Goal: Check status: Check status

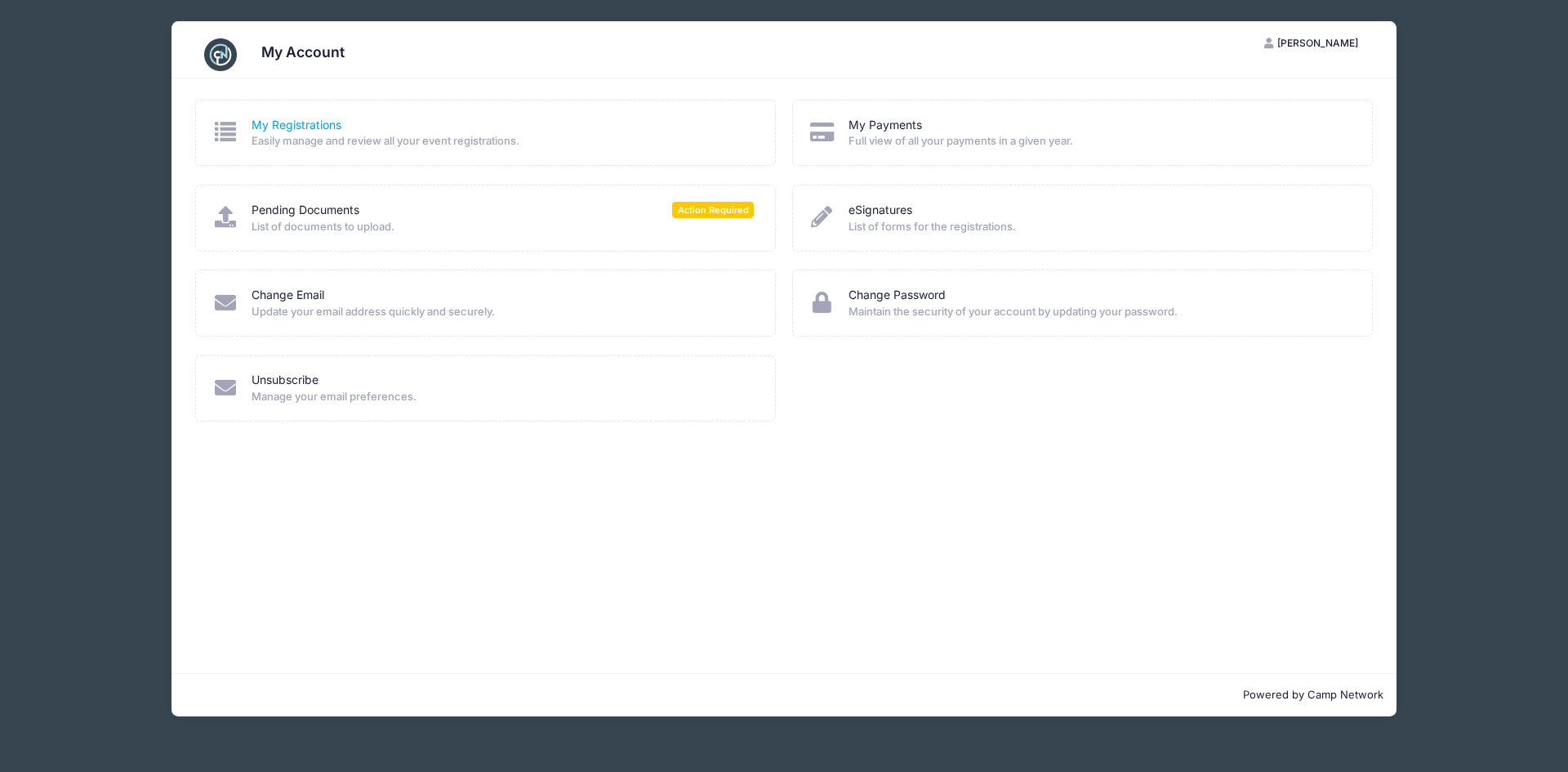
click at [254, 124] on link "My Registrations" at bounding box center [297, 125] width 90 height 17
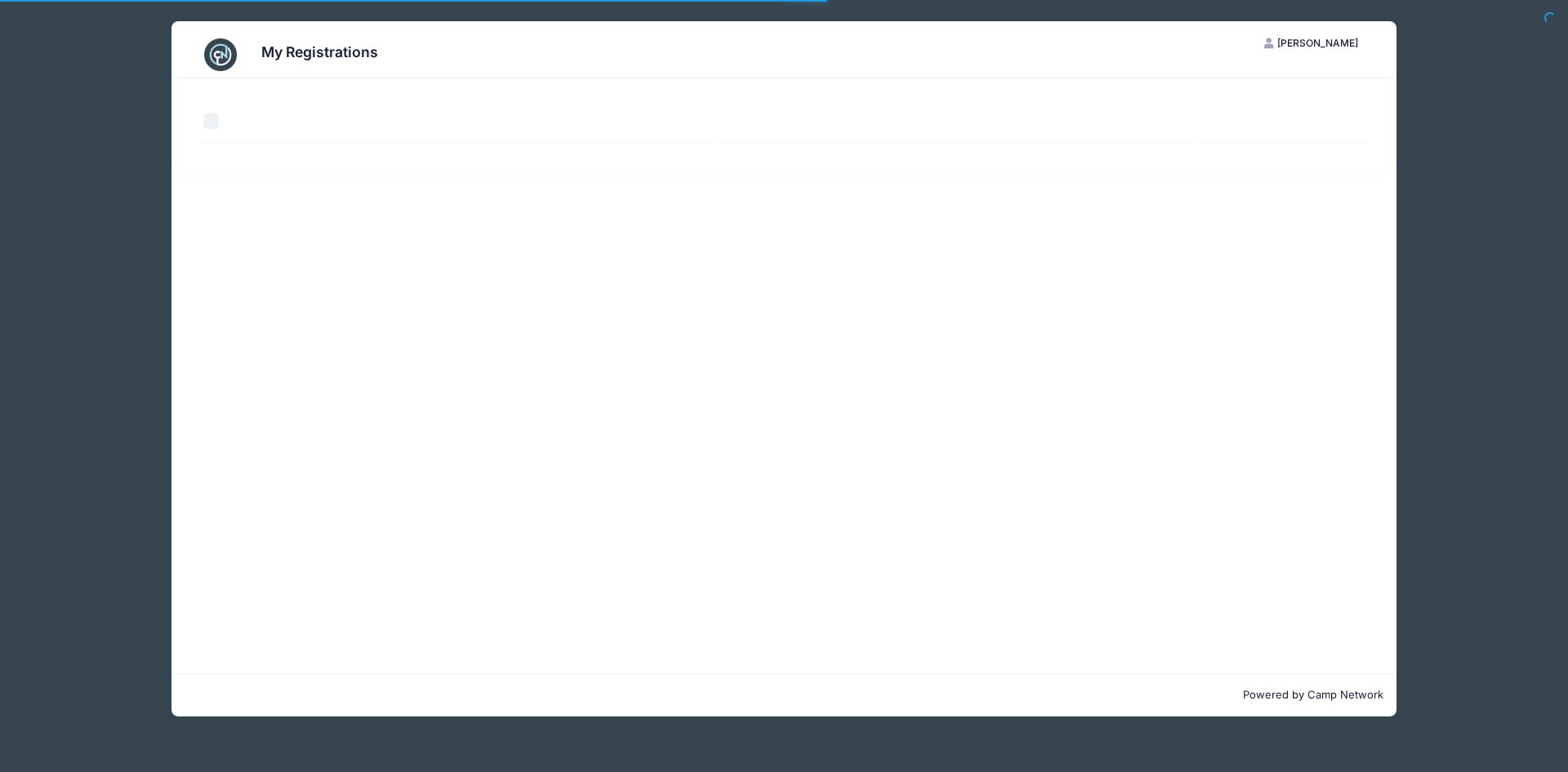
select select "50"
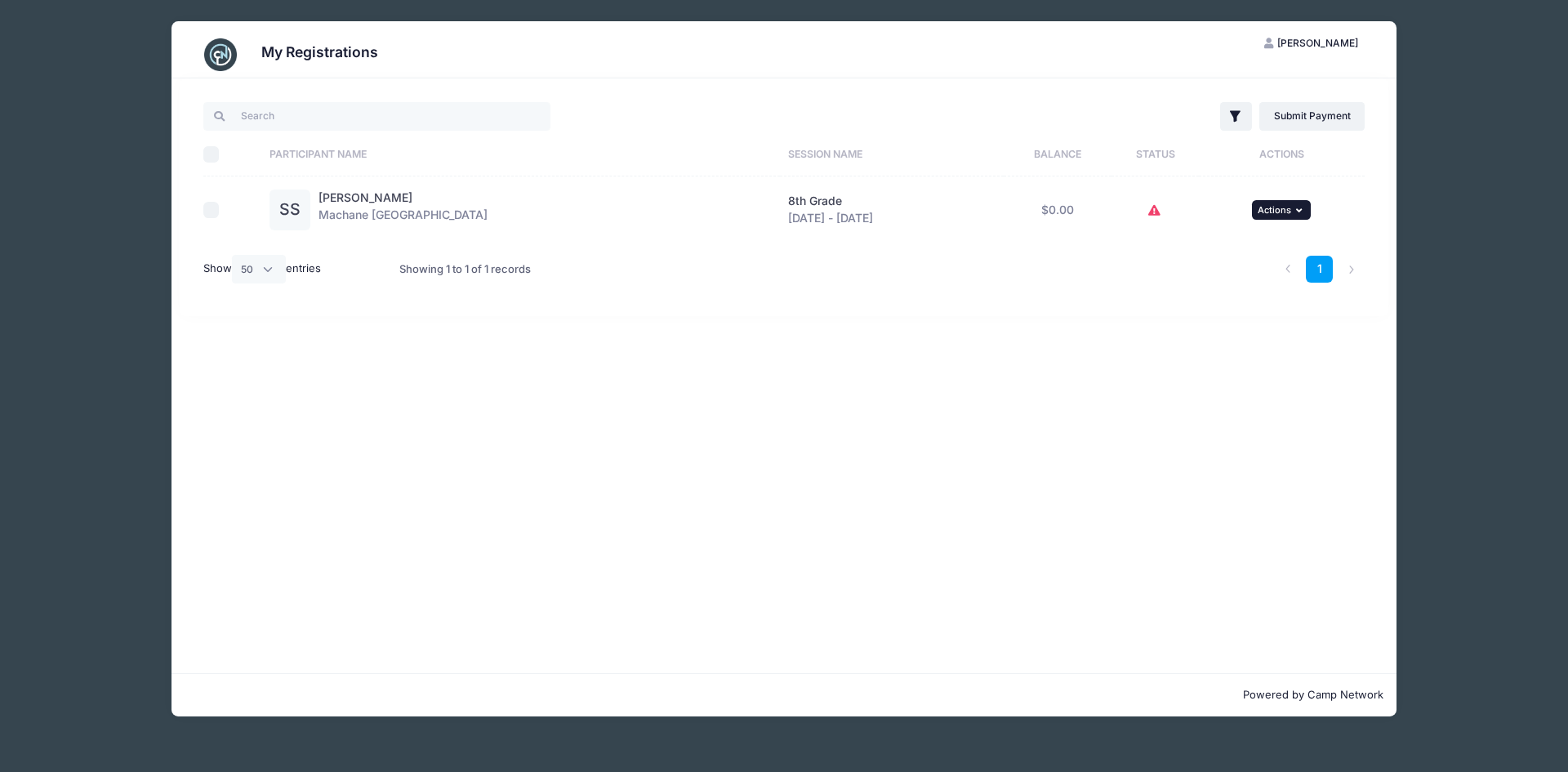
click at [1284, 213] on span "Actions" at bounding box center [1275, 210] width 34 height 11
click at [1241, 248] on link "View Registration" at bounding box center [1228, 245] width 148 height 31
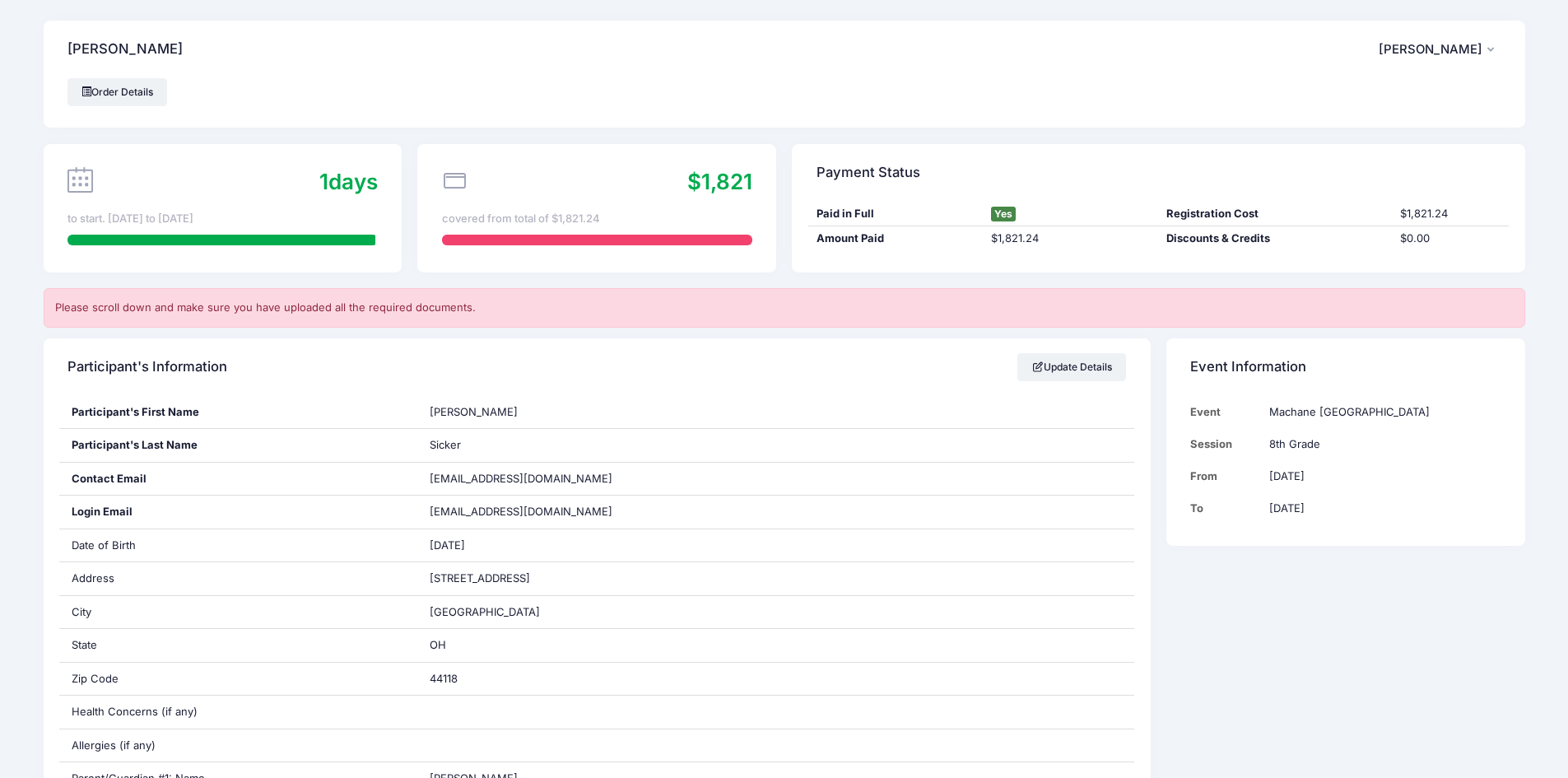
click at [1426, 48] on span "[PERSON_NAME]" at bounding box center [1430, 49] width 104 height 15
click at [113, 91] on link "Order Details" at bounding box center [118, 92] width 100 height 28
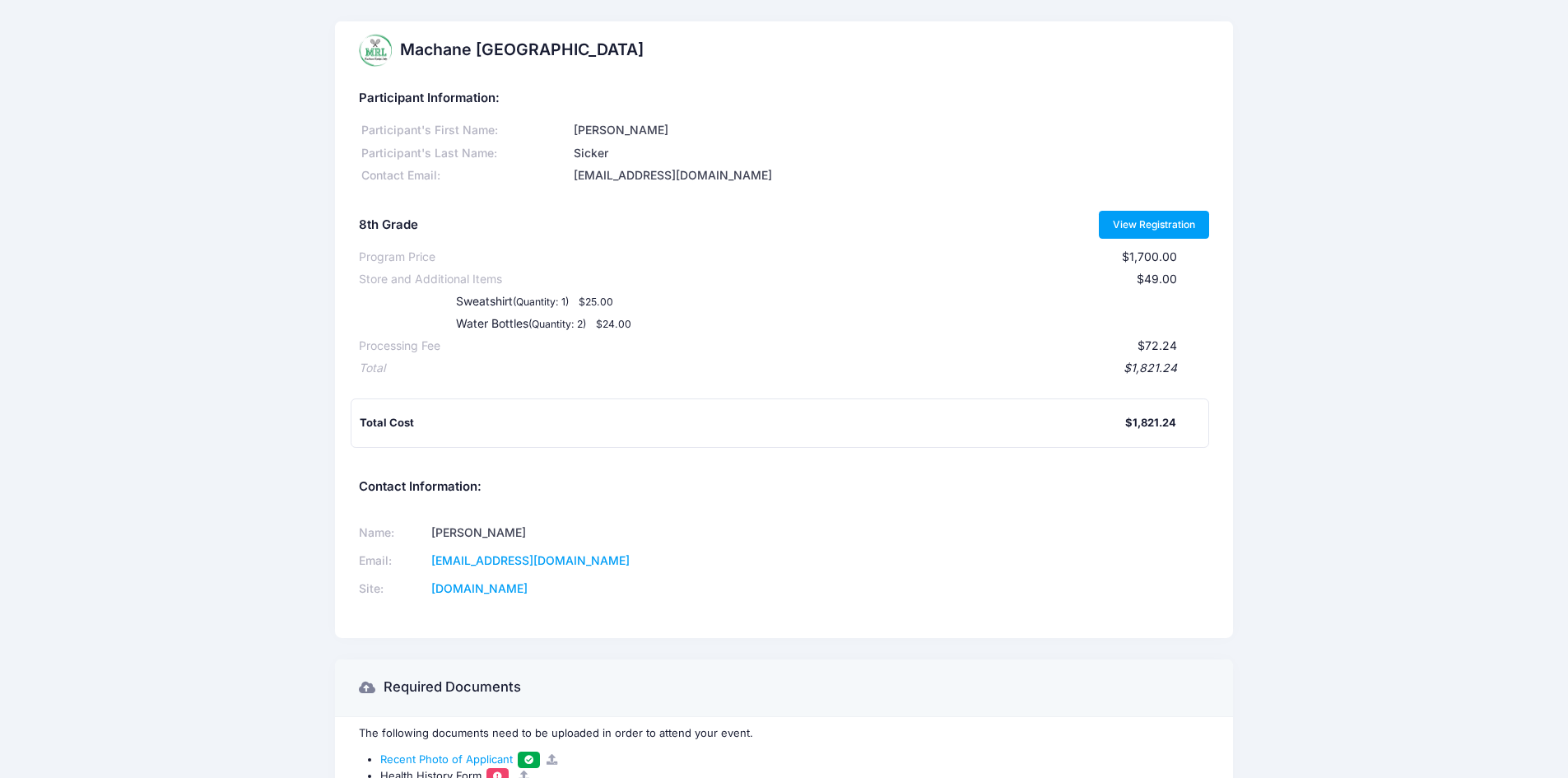
click at [1165, 230] on link "View Registration" at bounding box center [1155, 224] width 111 height 28
